Goal: Find specific page/section: Find specific page/section

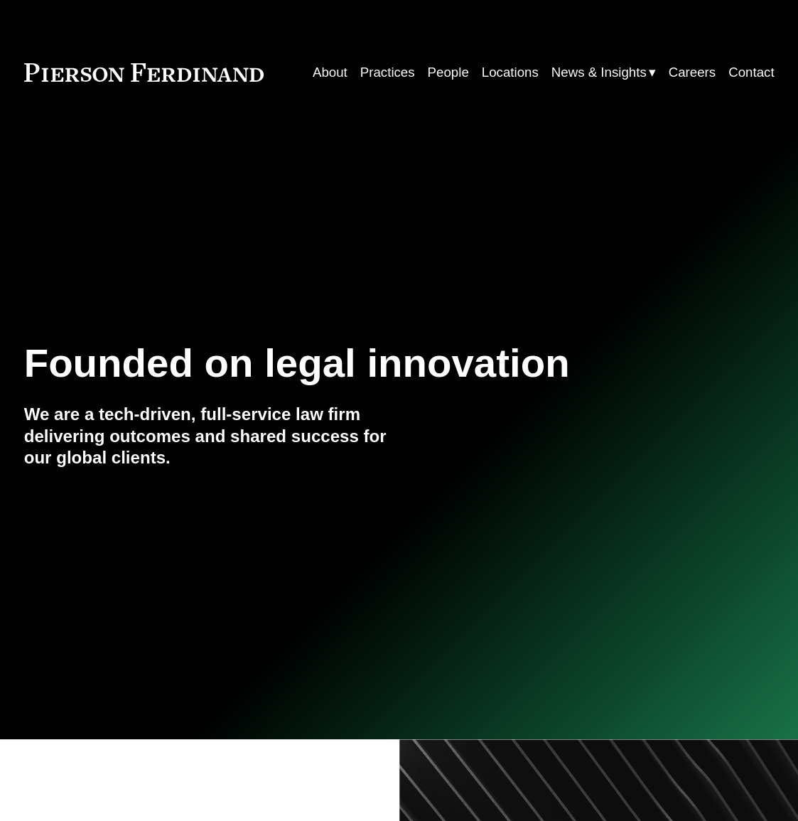
click at [434, 75] on link "People" at bounding box center [447, 72] width 41 height 26
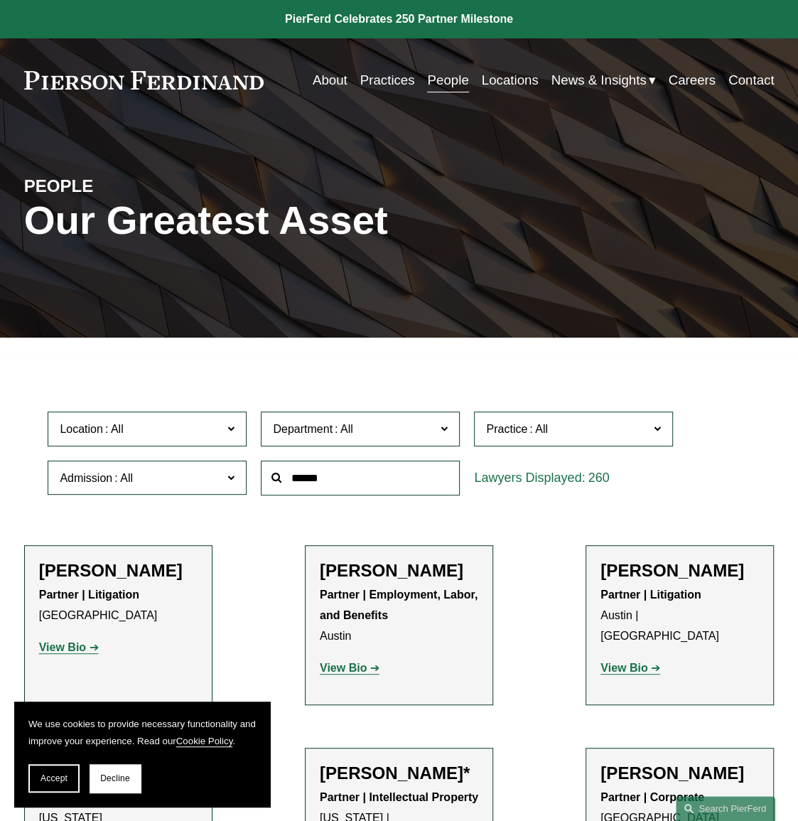
click at [348, 672] on strong "View Bio" at bounding box center [343, 668] width 47 height 12
